Goal: Task Accomplishment & Management: Manage account settings

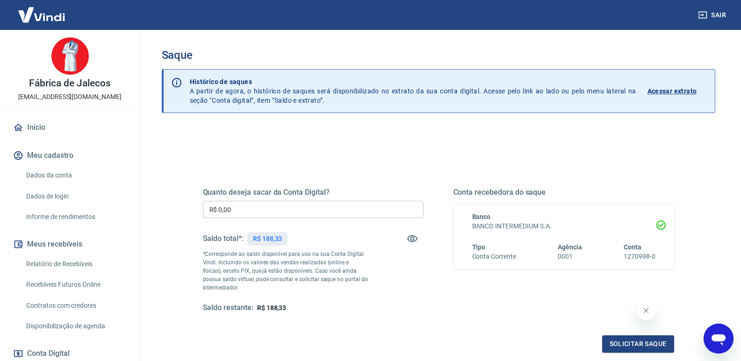
click at [288, 207] on input "R$ 0,00" at bounding box center [313, 209] width 221 height 17
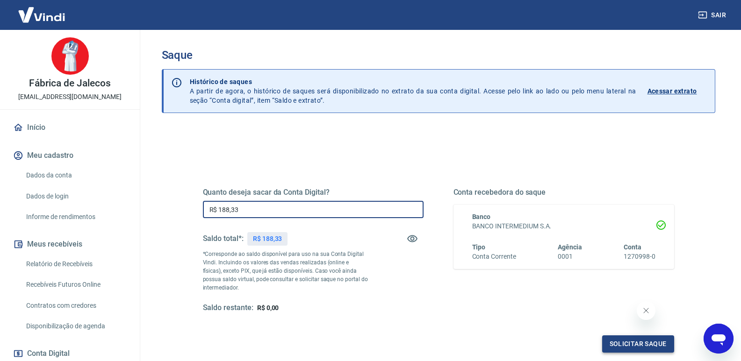
type input "R$ 188,33"
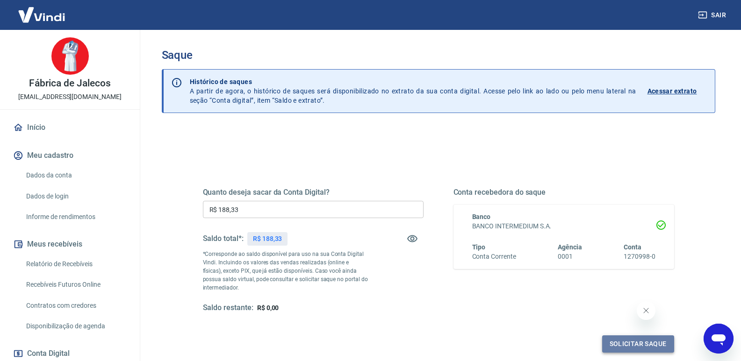
click at [651, 342] on button "Solicitar saque" at bounding box center [638, 344] width 72 height 17
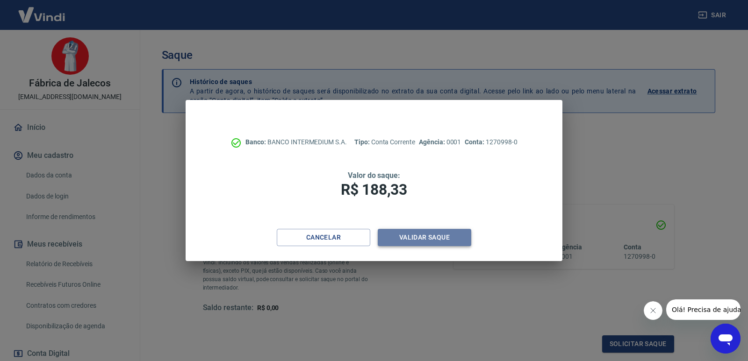
click at [441, 233] on button "Validar saque" at bounding box center [424, 237] width 93 height 17
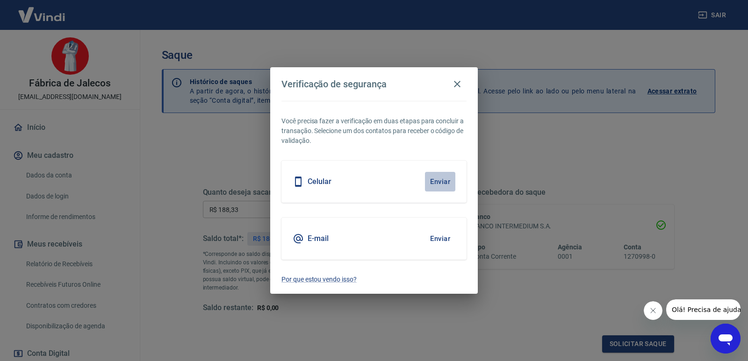
click at [446, 179] on button "Enviar" at bounding box center [440, 182] width 30 height 20
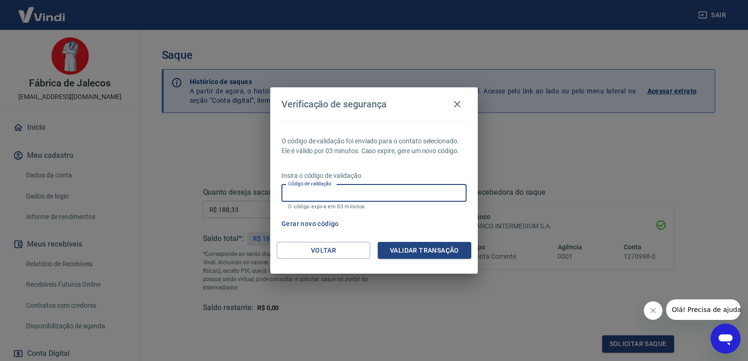
click at [403, 190] on input "Código de validação" at bounding box center [373, 193] width 185 height 17
type input "825443"
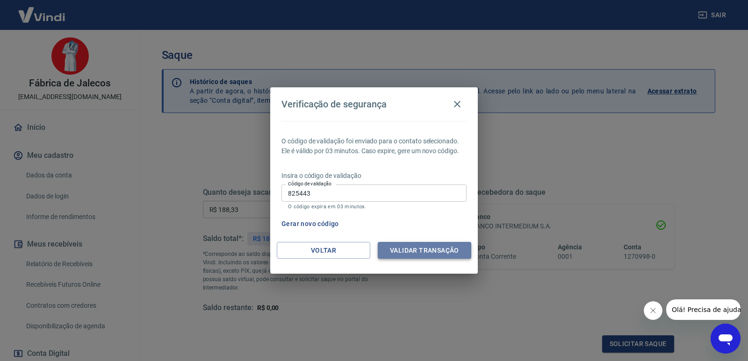
click at [411, 249] on button "Validar transação" at bounding box center [424, 250] width 93 height 17
